Goal: Navigation & Orientation: Find specific page/section

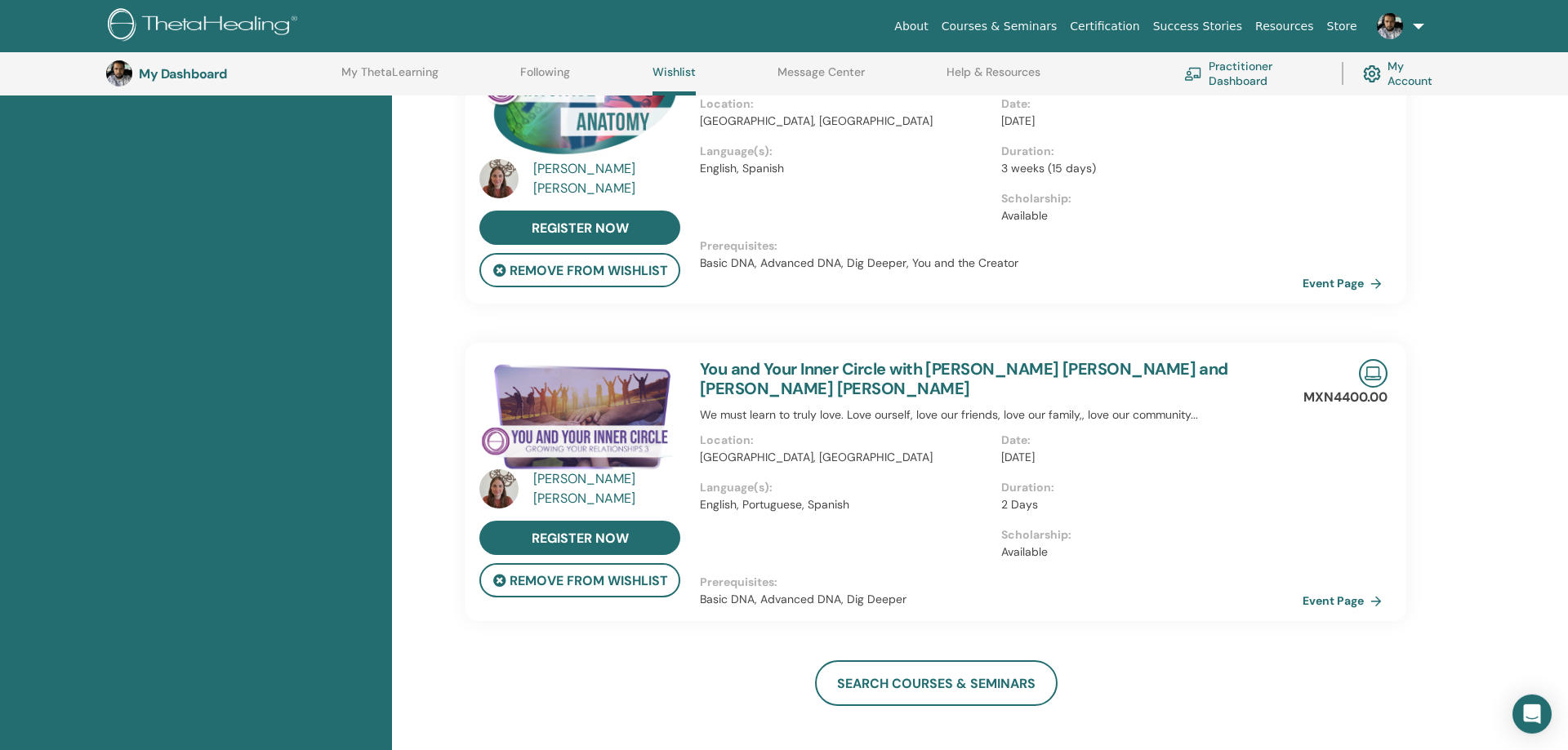
scroll to position [209, 0]
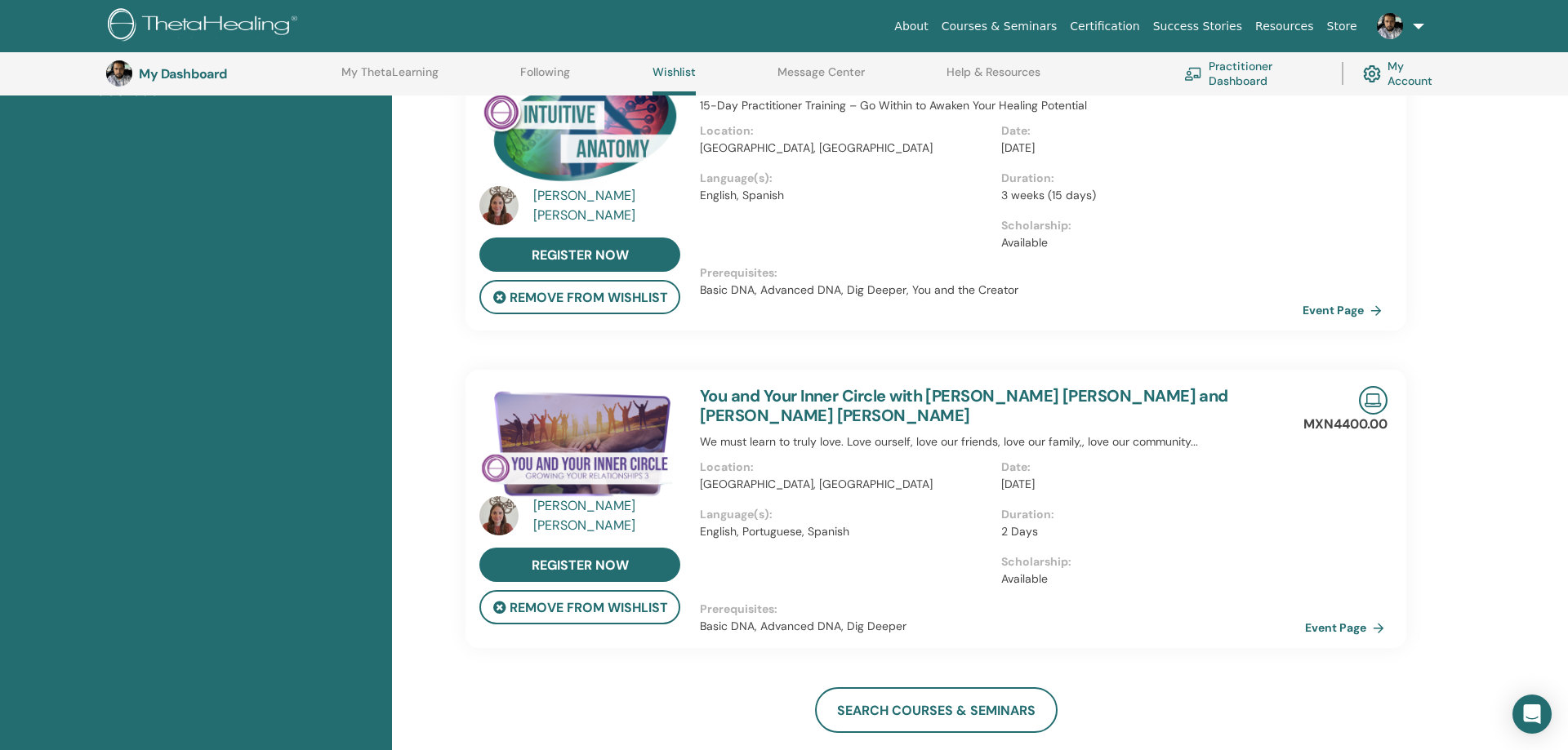
click at [1364, 627] on link "Event Page" at bounding box center [1348, 627] width 86 height 24
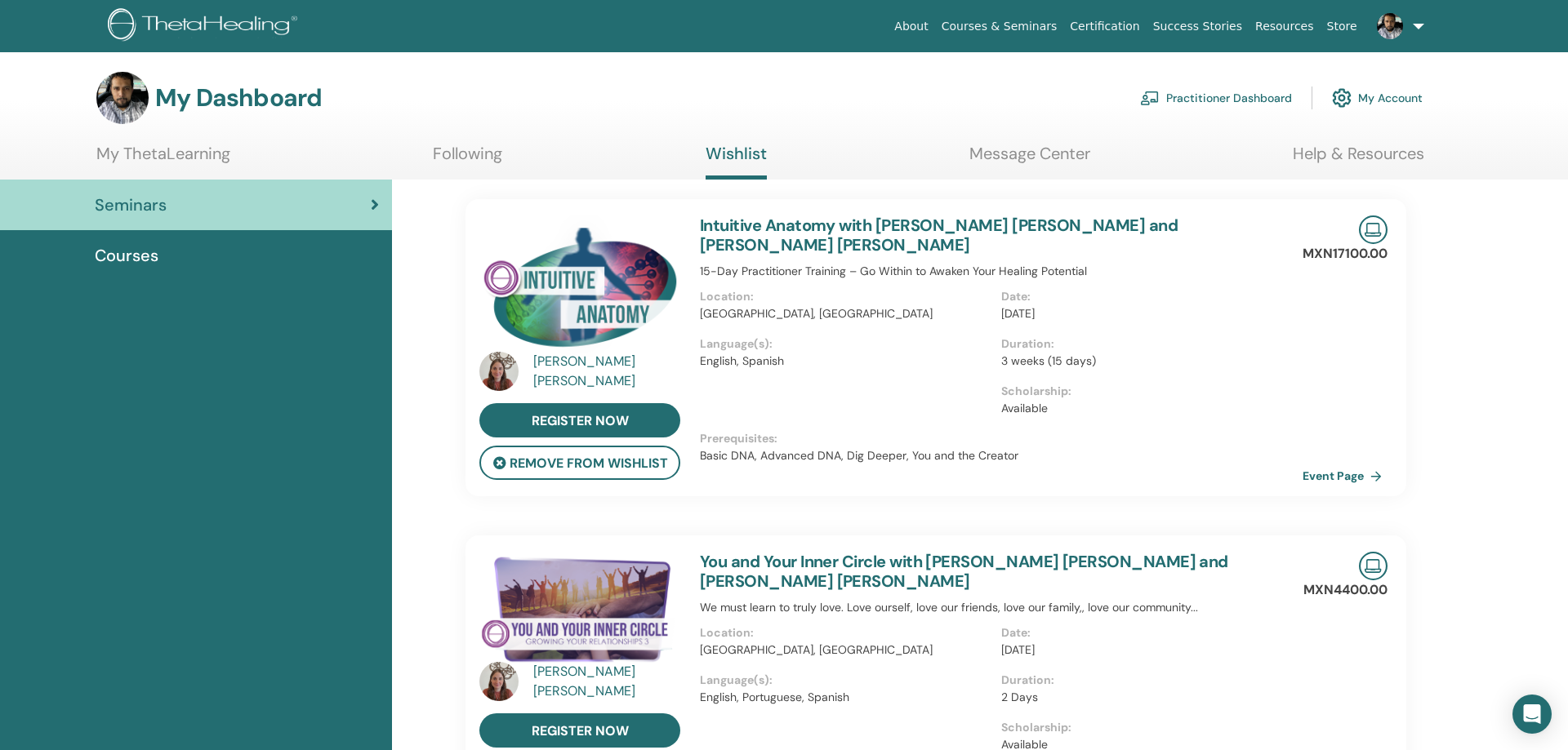
click at [457, 154] on link "Following" at bounding box center [468, 160] width 70 height 32
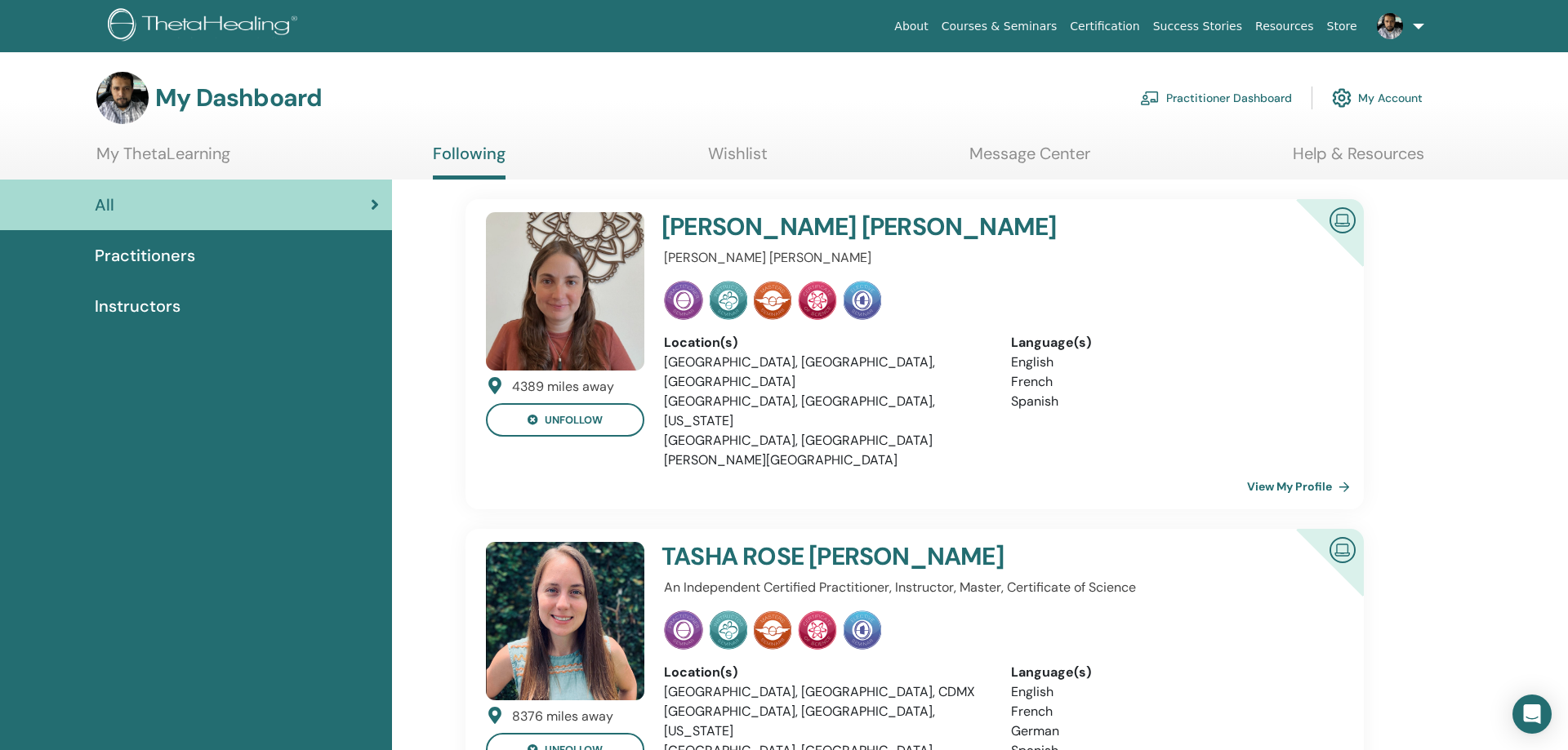
click at [140, 166] on link "My ThetaLearning" at bounding box center [164, 160] width 134 height 32
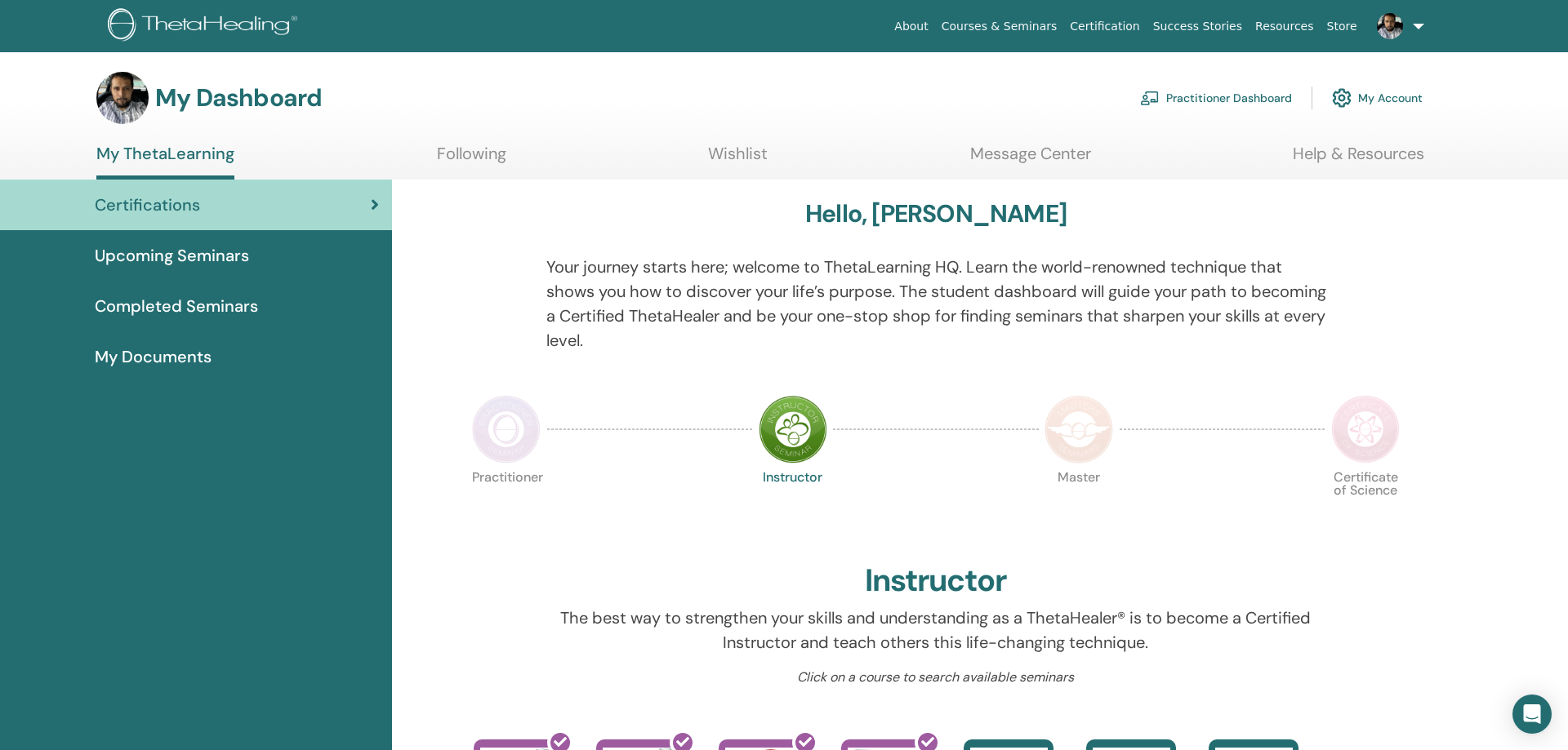
click at [157, 260] on span "Upcoming Seminars" at bounding box center [172, 254] width 155 height 24
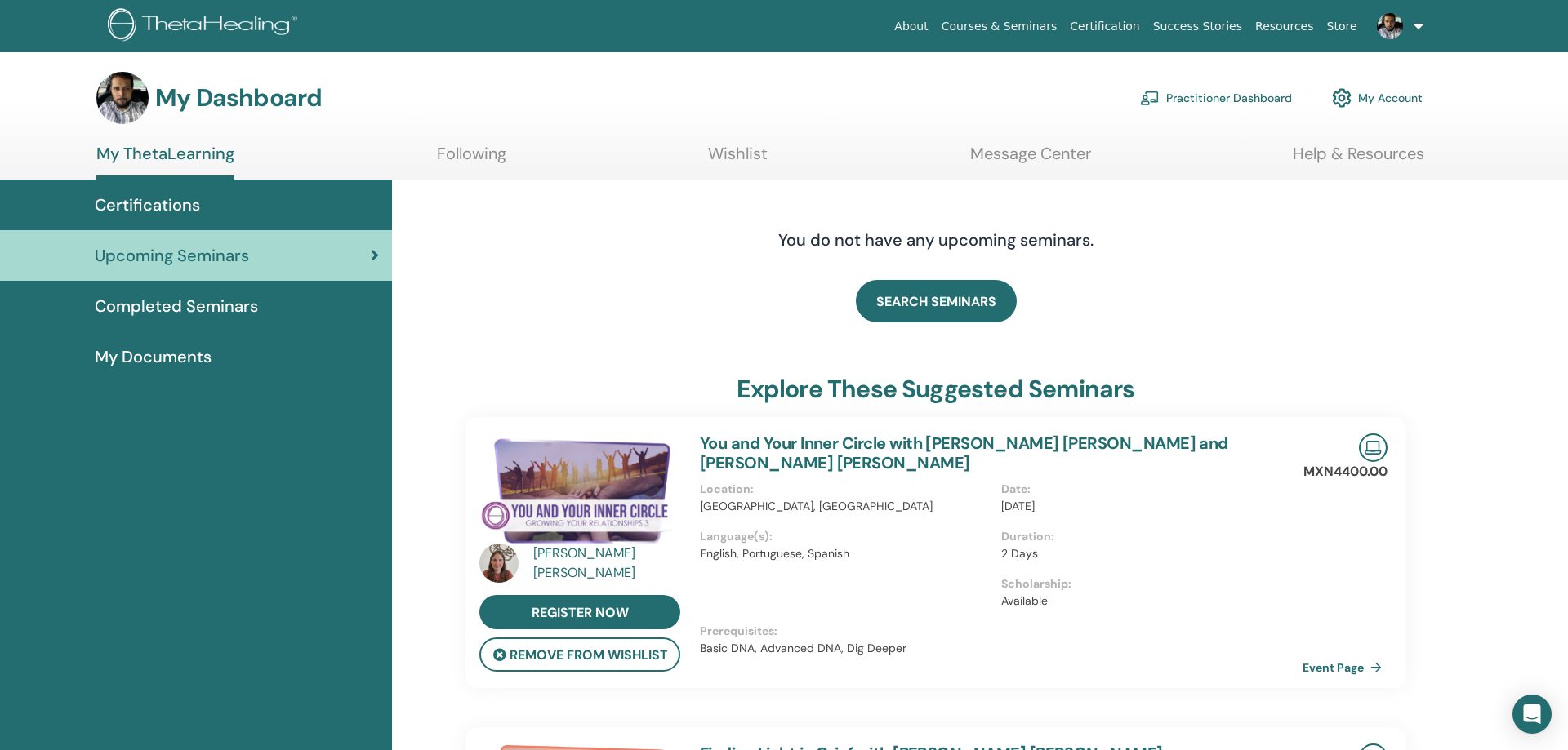
click at [175, 312] on span "Completed Seminars" at bounding box center [176, 305] width 164 height 24
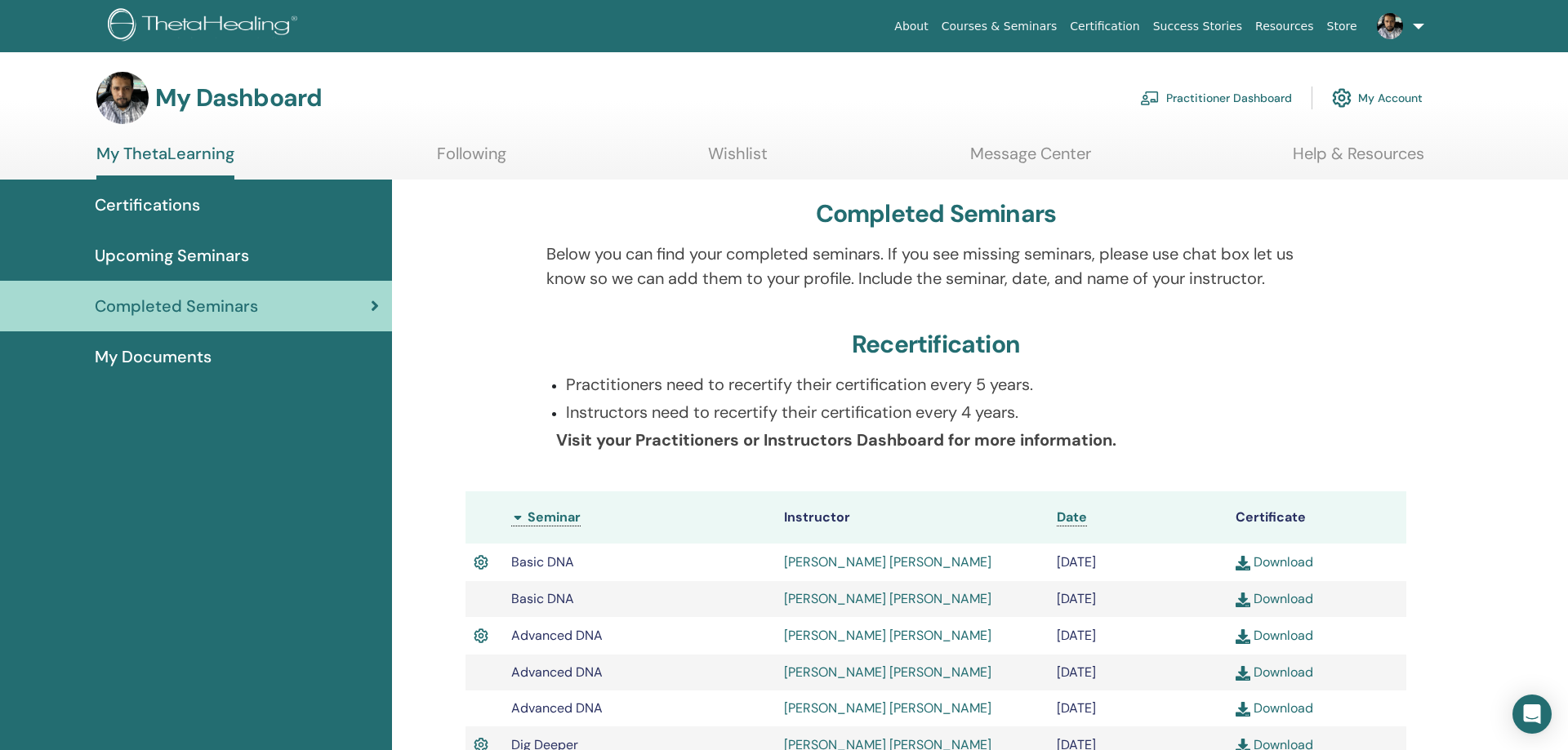
click at [885, 566] on link "[PERSON_NAME] [PERSON_NAME]" at bounding box center [888, 562] width 207 height 17
